Goal: Information Seeking & Learning: Learn about a topic

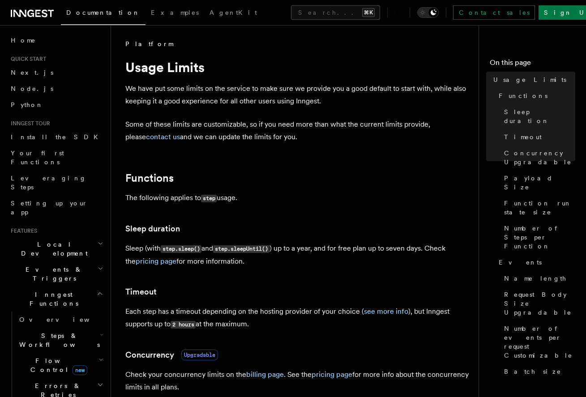
click at [91, 12] on span "Documentation" at bounding box center [103, 12] width 74 height 7
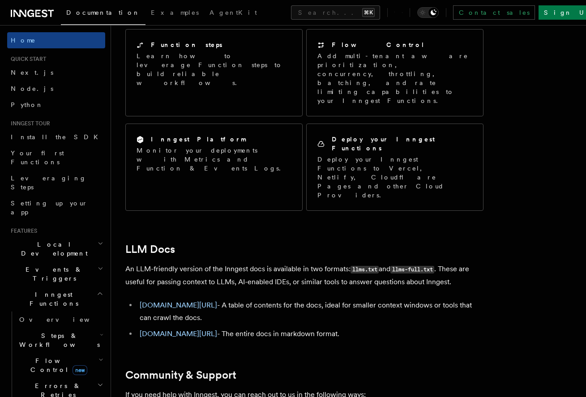
scroll to position [319, 0]
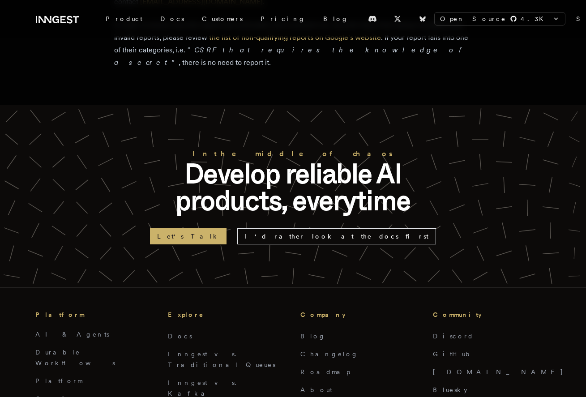
scroll to position [1872, 0]
